Goal: Information Seeking & Learning: Learn about a topic

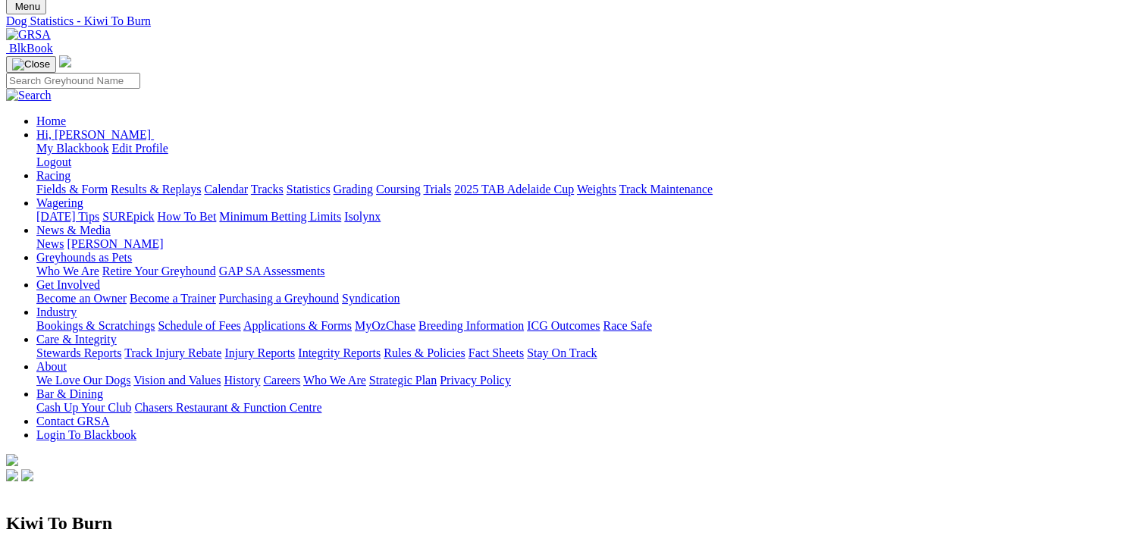
scroll to position [76, 0]
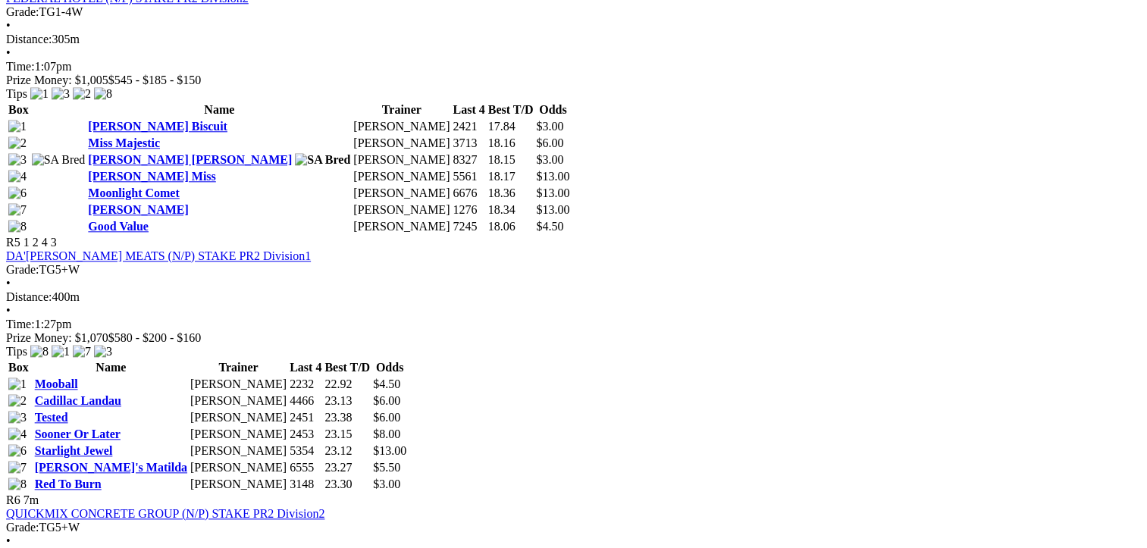
scroll to position [1895, 0]
